Goal: Task Accomplishment & Management: Use online tool/utility

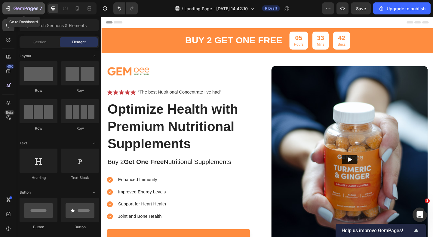
click at [30, 11] on icon "button" at bounding box center [26, 8] width 25 height 5
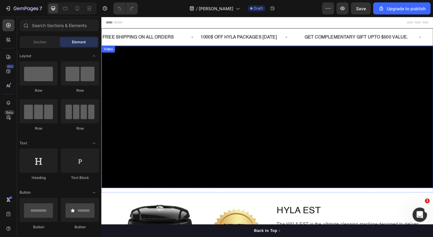
click at [247, 67] on video at bounding box center [281, 125] width 361 height 155
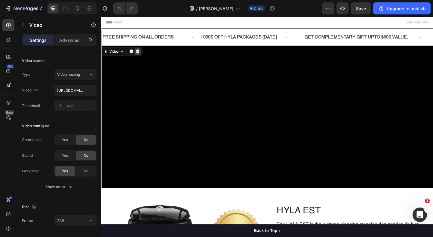
click at [141, 55] on icon at bounding box center [141, 54] width 4 height 4
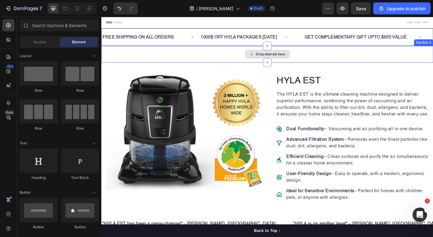
click at [270, 54] on div "Drop element here" at bounding box center [281, 58] width 49 height 10
click at [36, 45] on div "Section" at bounding box center [40, 42] width 38 height 10
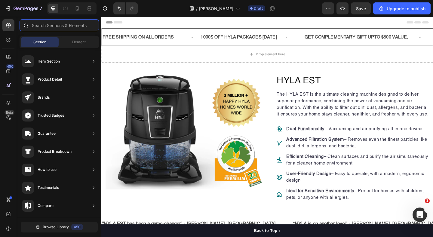
click at [68, 26] on input "text" at bounding box center [59, 25] width 79 height 12
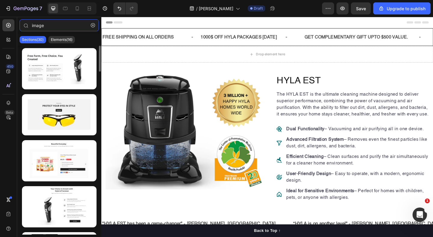
type input "image"
click at [66, 46] on div at bounding box center [59, 140] width 84 height 189
click at [65, 44] on div "Sections(30) Elements(16)" at bounding box center [59, 40] width 84 height 12
click at [60, 39] on p "Elements(16)" at bounding box center [62, 39] width 22 height 5
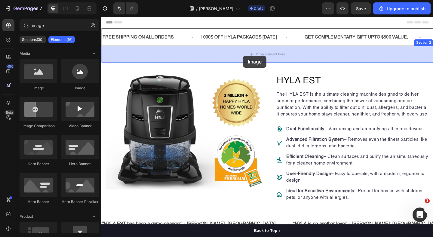
drag, startPoint x: 139, startPoint y: 91, endPoint x: 255, endPoint y: 59, distance: 119.4
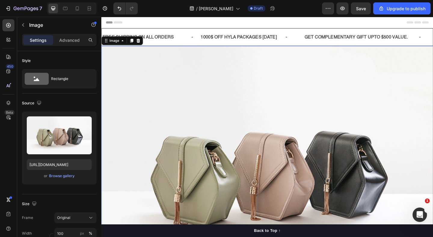
click at [230, 94] on img at bounding box center [281, 183] width 361 height 271
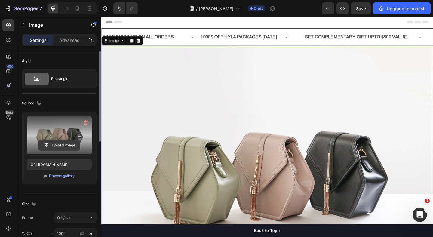
click at [62, 146] on input "file" at bounding box center [58, 145] width 41 height 10
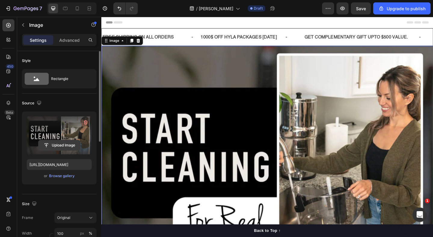
click at [60, 144] on input "file" at bounding box center [58, 145] width 41 height 10
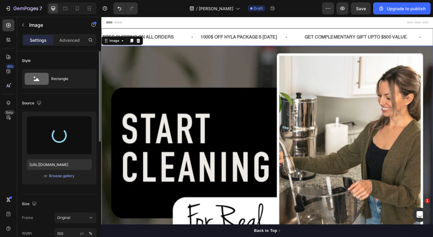
type input "https://cdn.shopify.com/s/files/1/0690/3853/8989/files/gempages_582027282818794…"
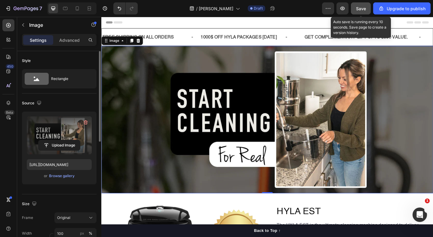
click at [364, 6] on span "Save" at bounding box center [361, 8] width 10 height 5
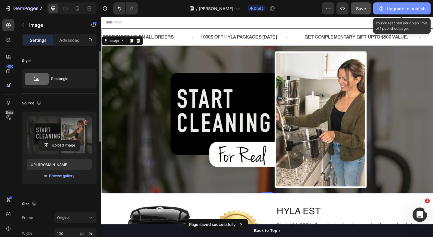
click at [406, 7] on div "Upgrade to publish" at bounding box center [401, 8] width 47 height 6
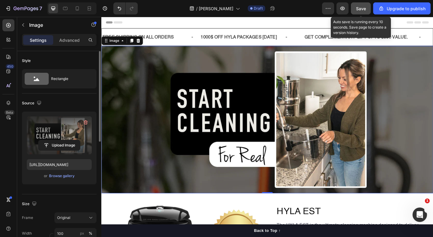
click at [360, 5] on div "Save" at bounding box center [361, 8] width 10 height 6
